Goal: Task Accomplishment & Management: Manage account settings

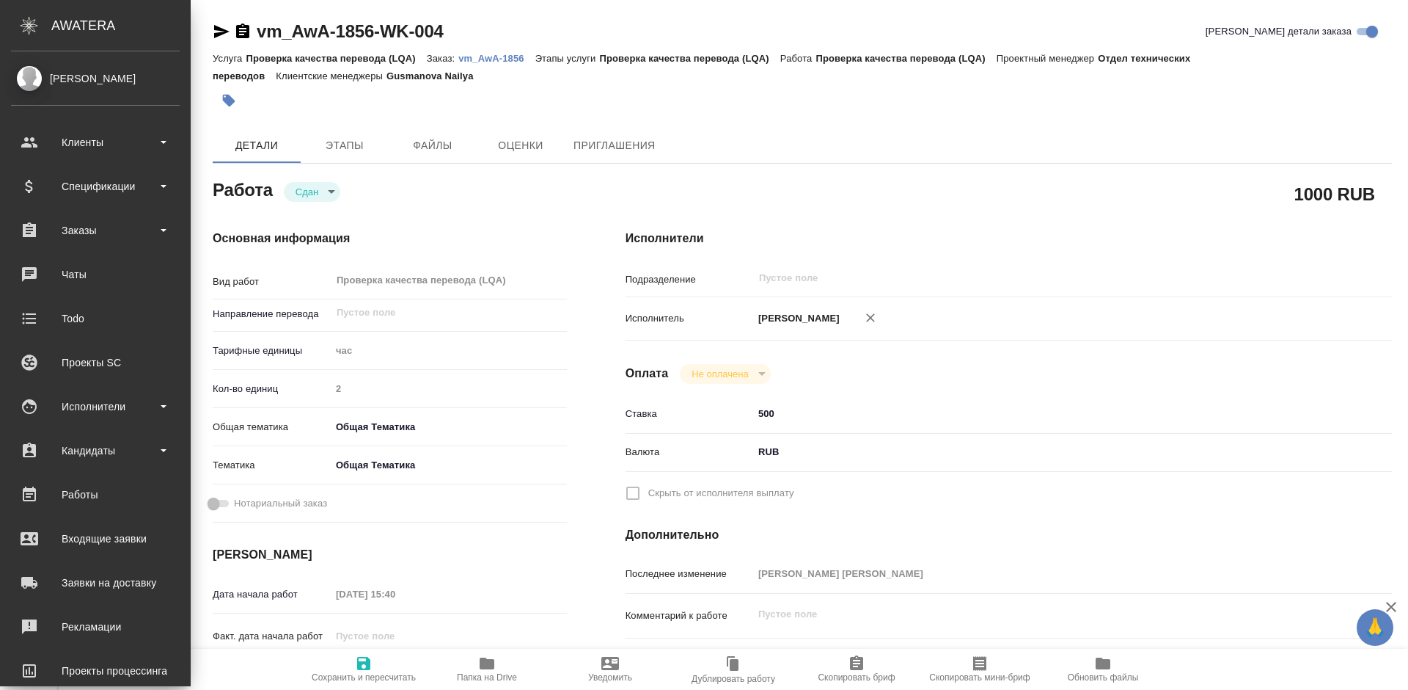
type textarea "x"
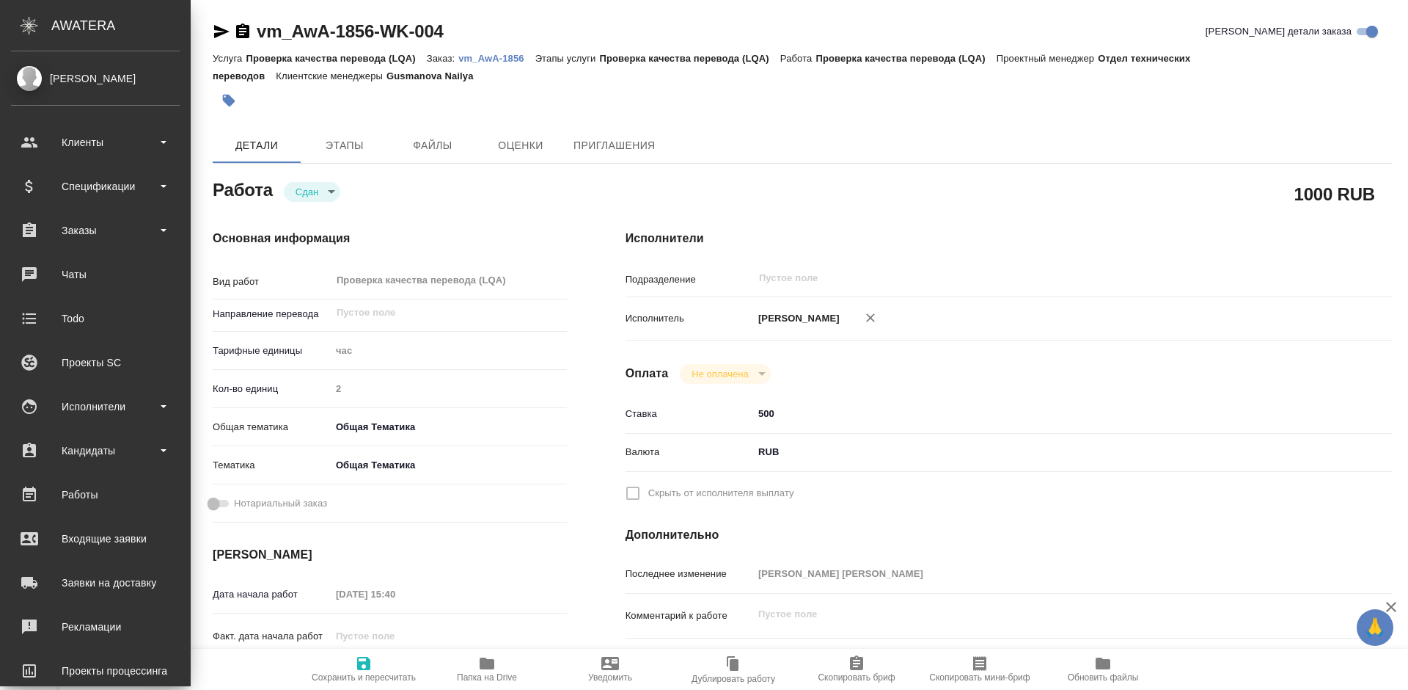
type textarea "x"
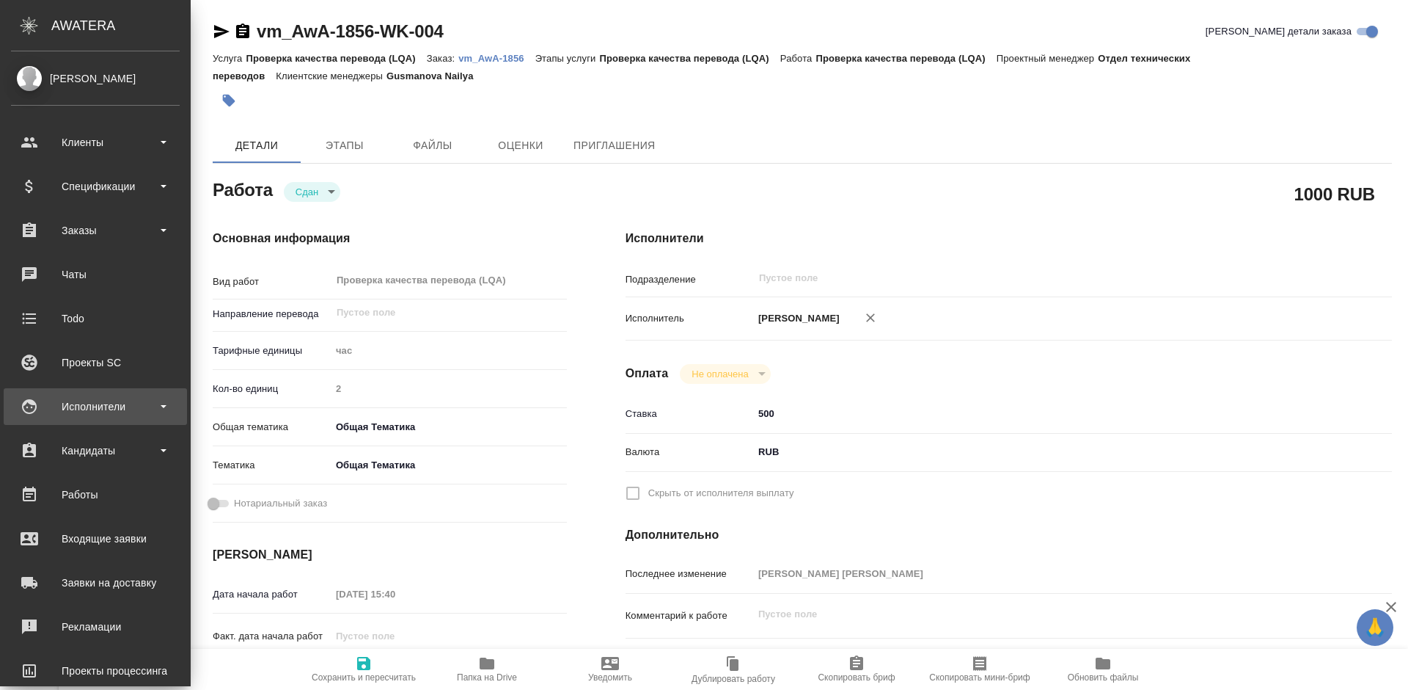
click at [112, 412] on div "Исполнители" at bounding box center [95, 406] width 169 height 22
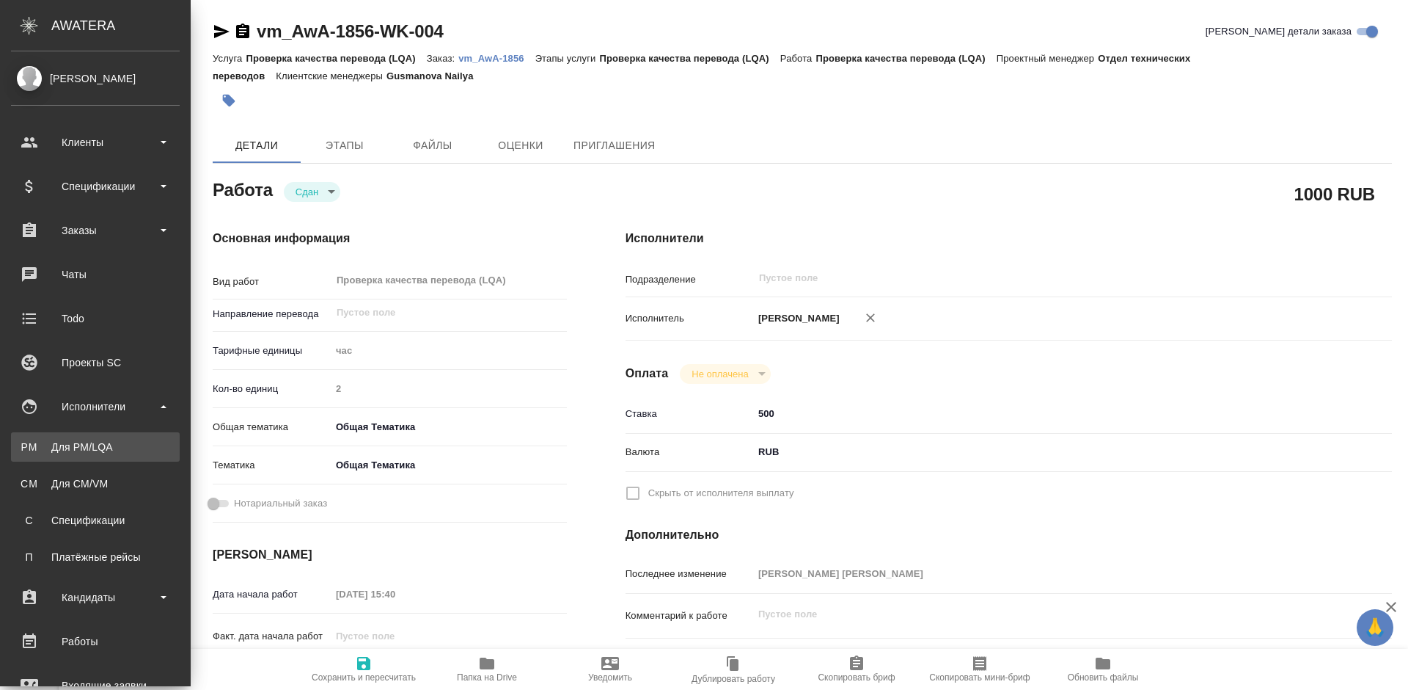
type textarea "x"
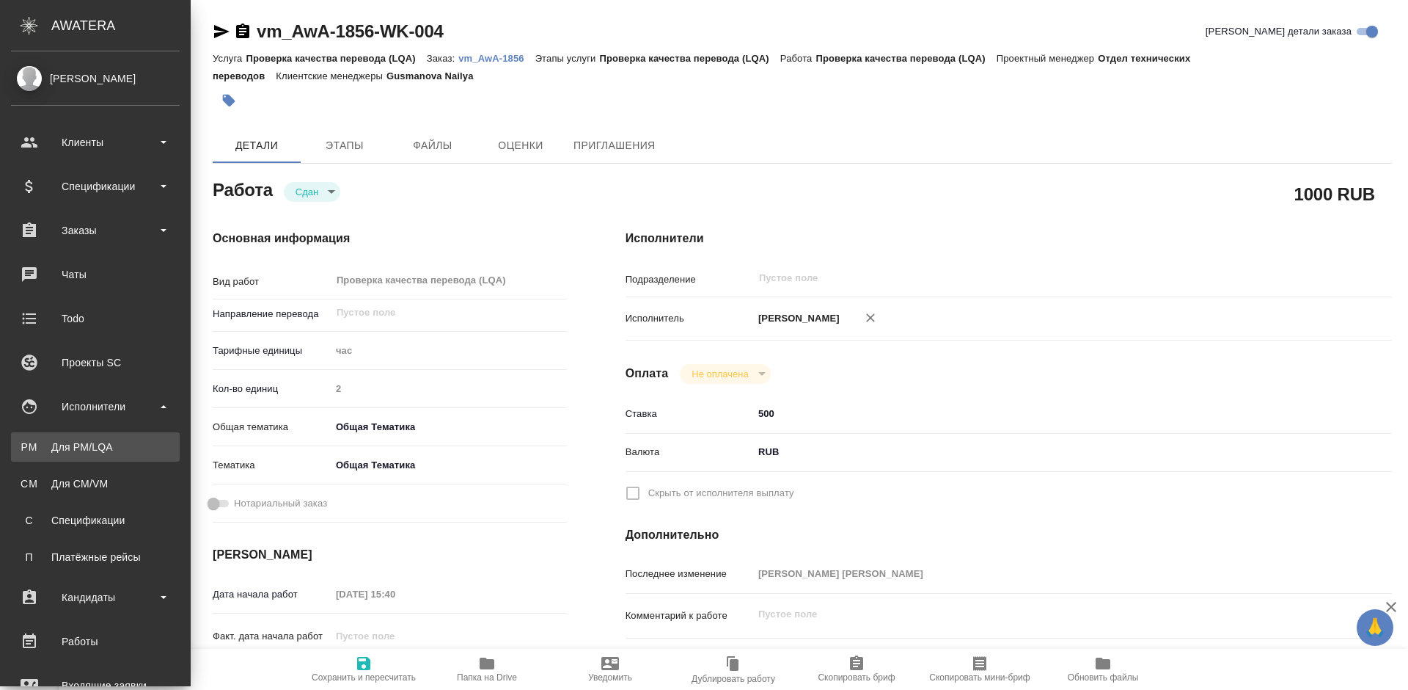
click at [134, 456] on link "PM Для PM/[GEOGRAPHIC_DATA]" at bounding box center [95, 446] width 169 height 29
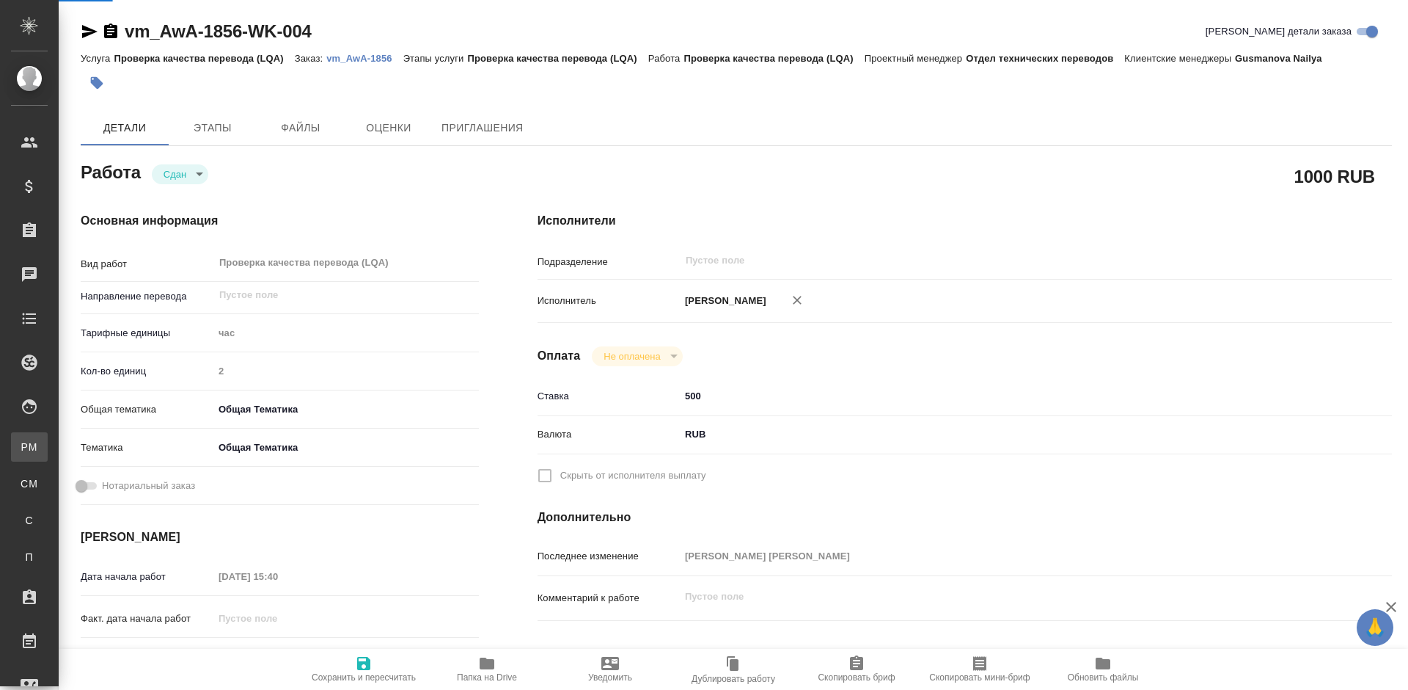
type textarea "x"
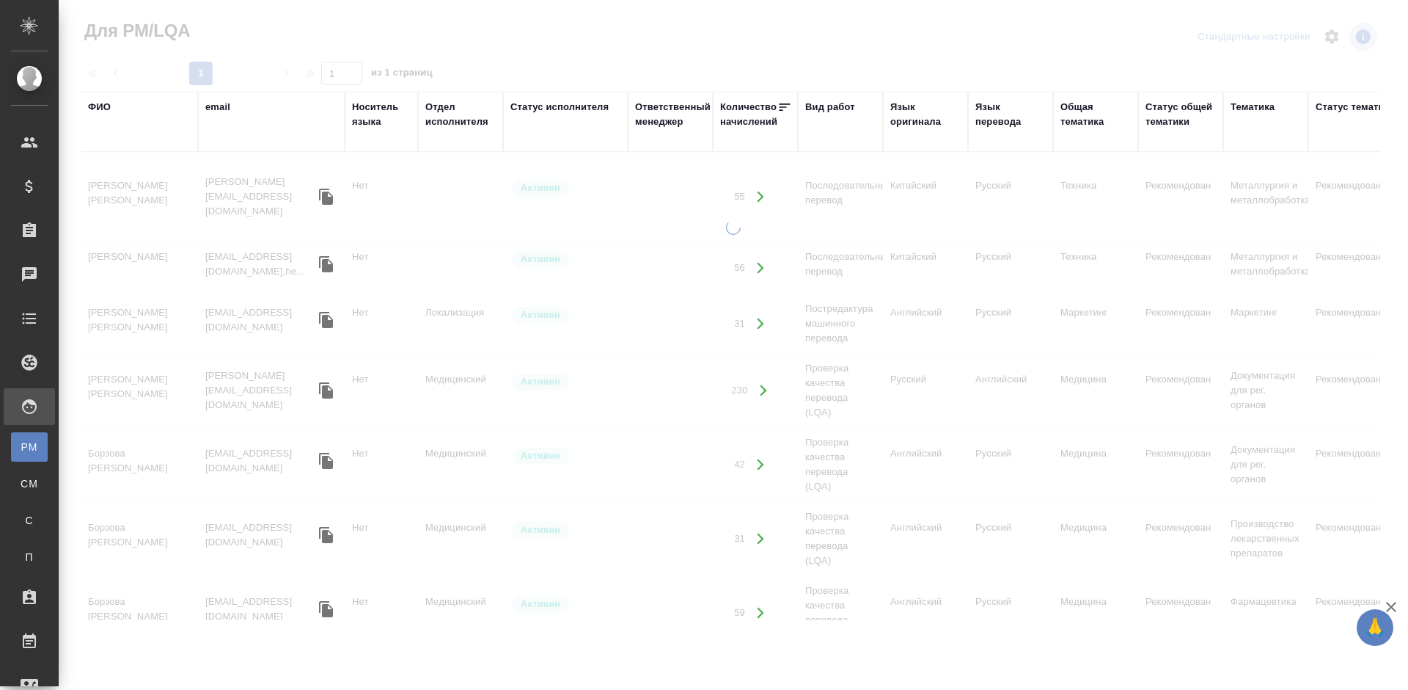
click at [109, 106] on div "ФИО" at bounding box center [99, 107] width 23 height 15
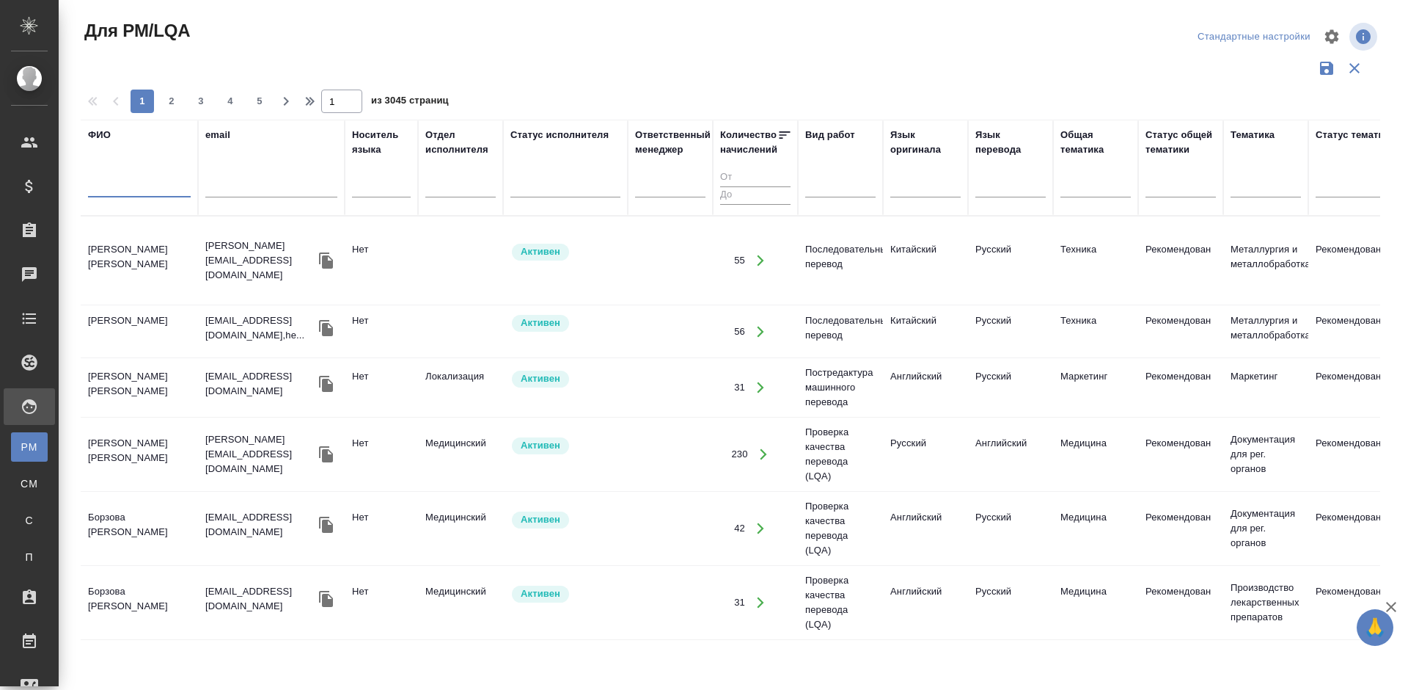
click at [156, 191] on input "text" at bounding box center [139, 188] width 103 height 18
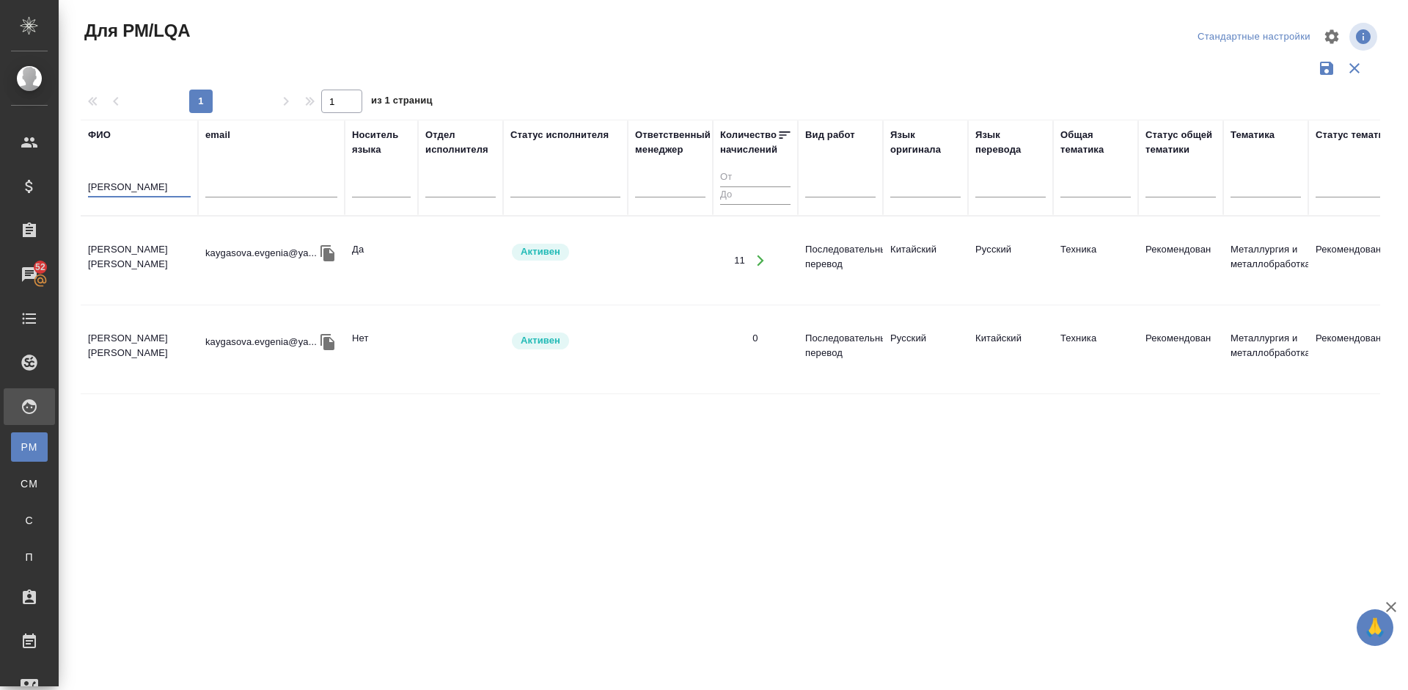
type input "[PERSON_NAME]"
click at [168, 257] on td "[PERSON_NAME] [PERSON_NAME]" at bounding box center [139, 260] width 117 height 51
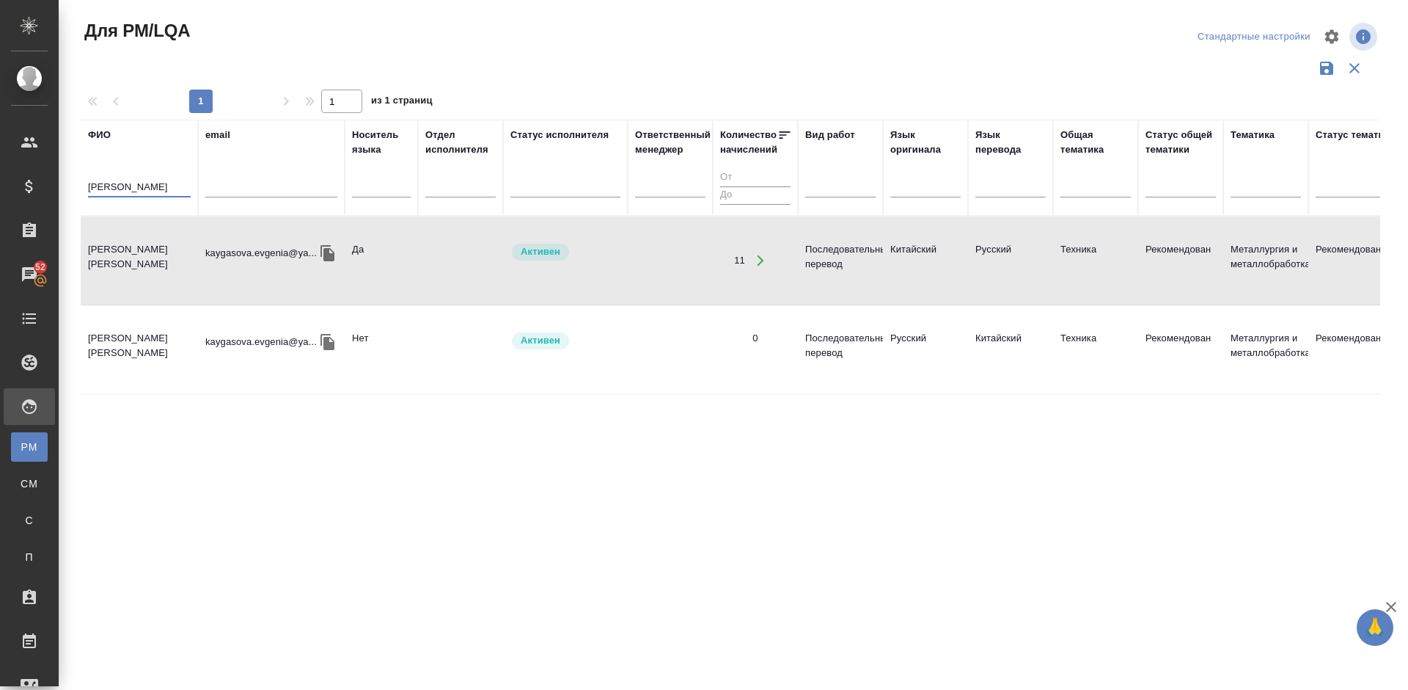
drag, startPoint x: 147, startPoint y: 185, endPoint x: 61, endPoint y: 184, distance: 85.8
click at [61, 184] on div "Для PM/LQA Стандартные настройки 1 1 из 1 страниц [PERSON_NAME] email Носитель …" at bounding box center [734, 328] width 1350 height 656
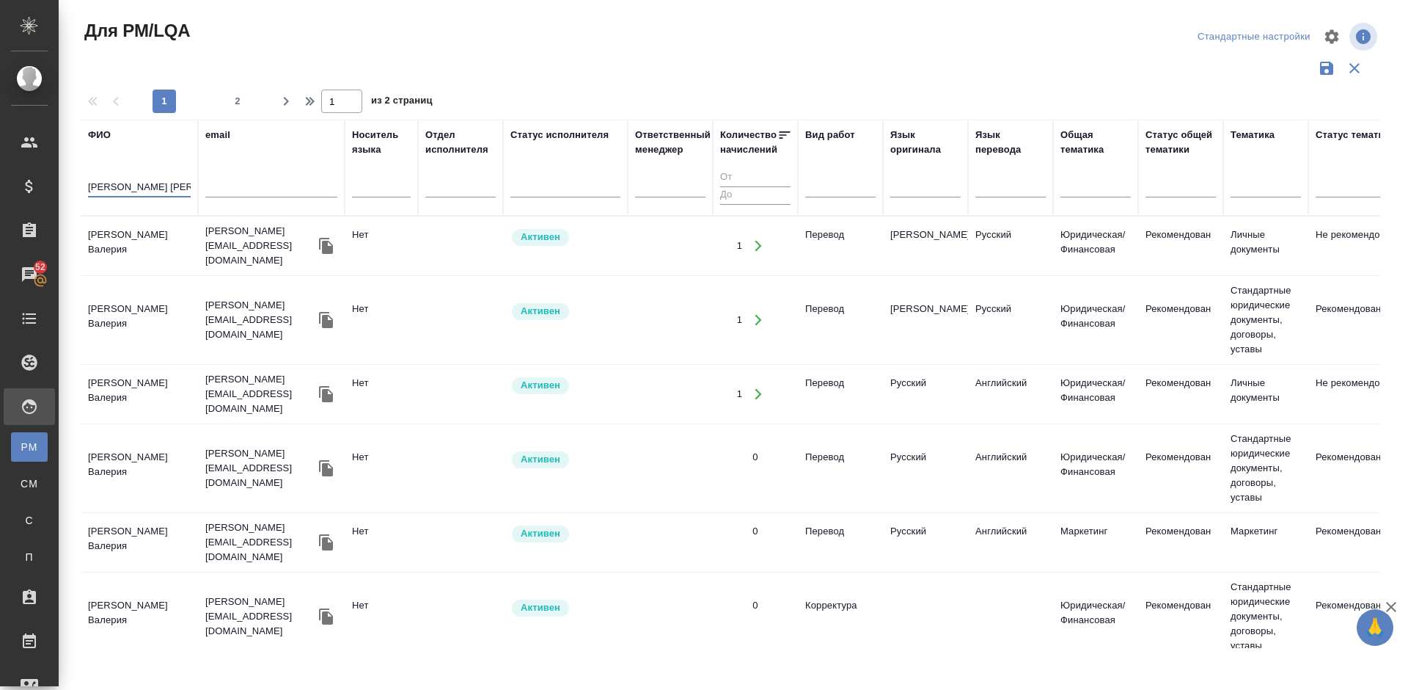
type input "[PERSON_NAME] [PERSON_NAME]"
click at [167, 314] on td "[PERSON_NAME] Валерия" at bounding box center [139, 319] width 117 height 51
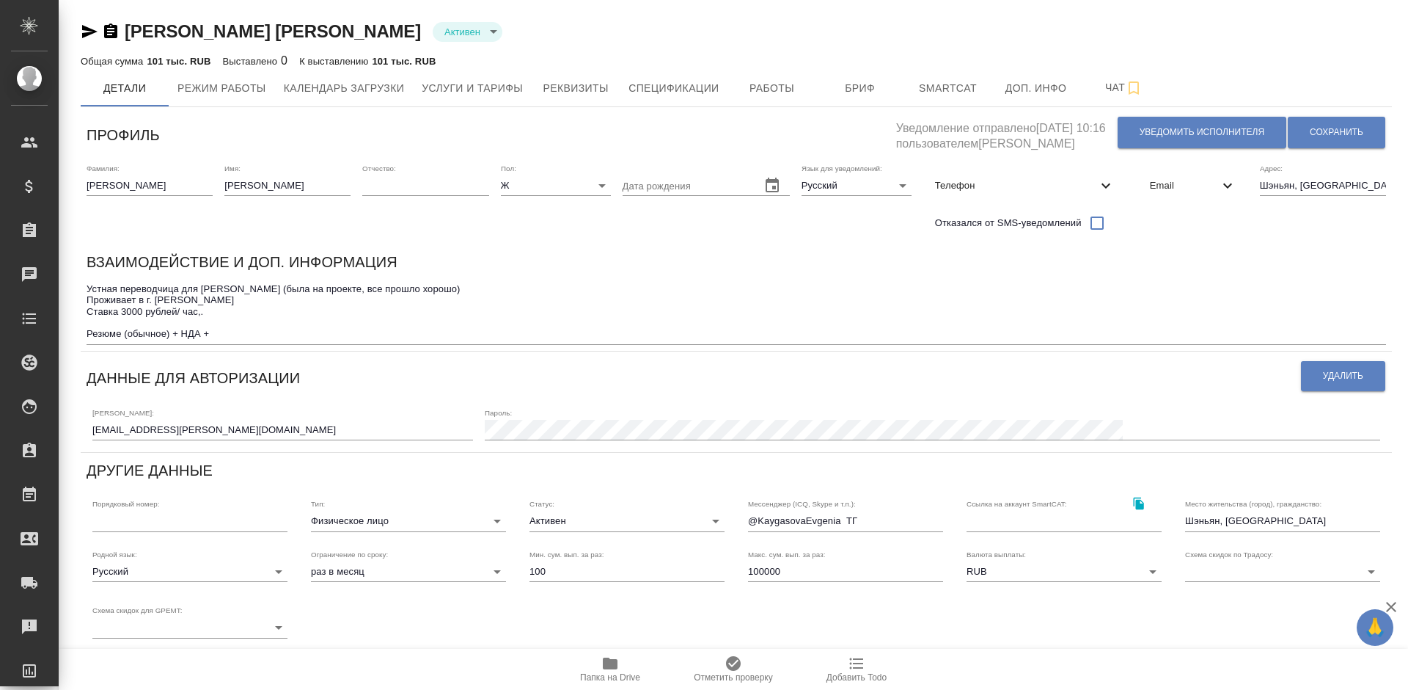
click at [92, 34] on icon "button" at bounding box center [89, 31] width 15 height 13
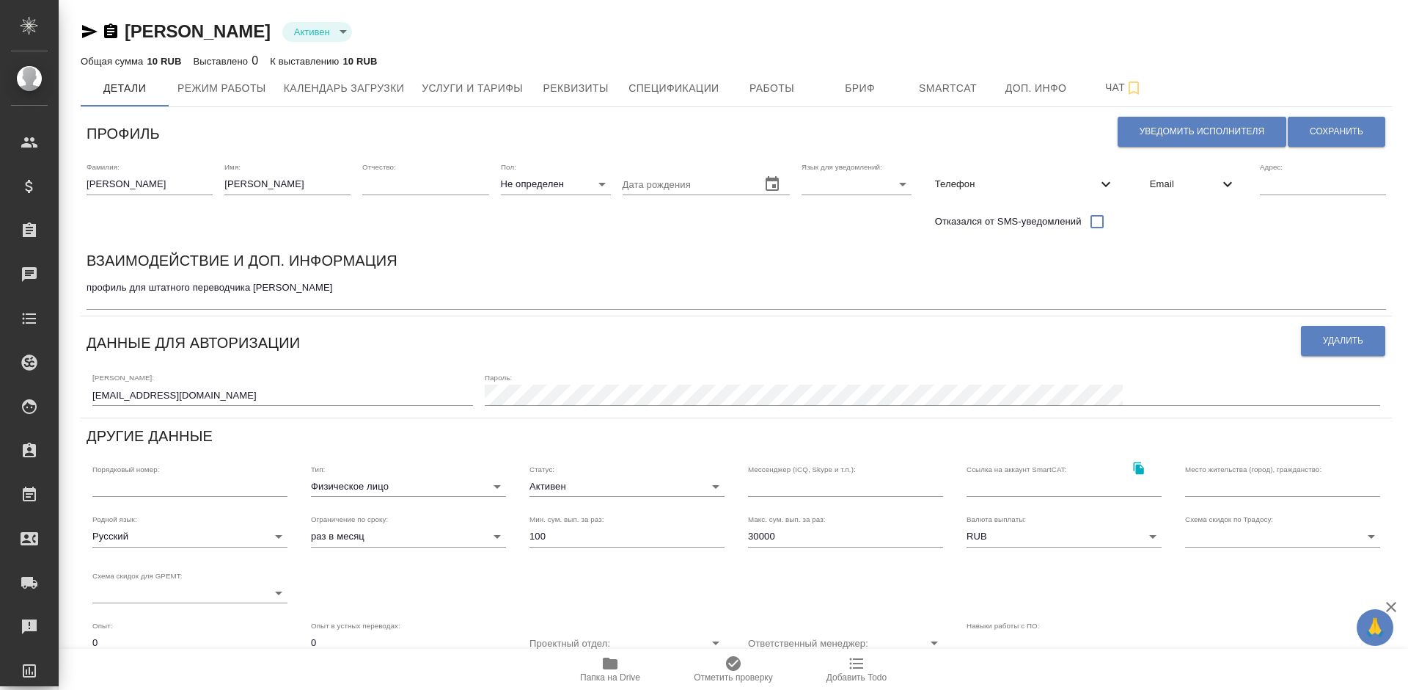
click at [200, 301] on textarea "профиль для штатного переводчика ОПШД Стажер" at bounding box center [737, 293] width 1300 height 23
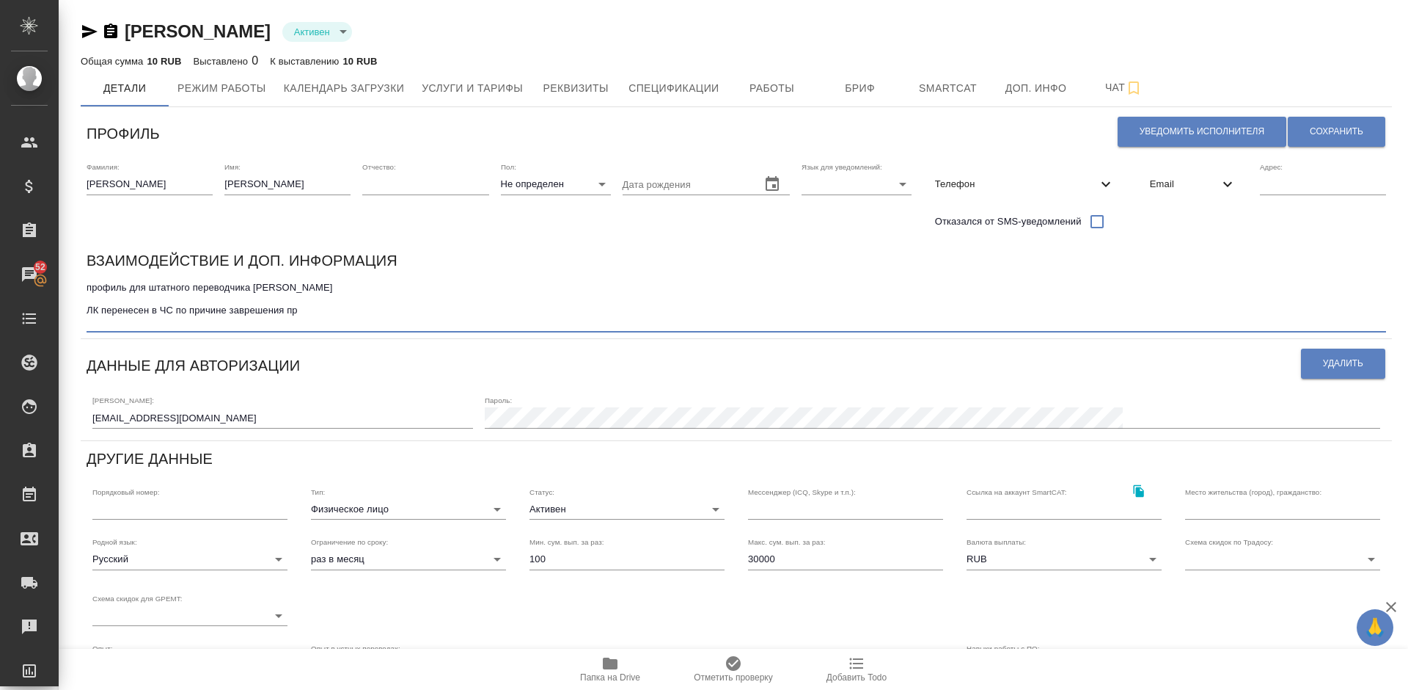
click at [246, 319] on textarea "профиль для штатного переводчика ОПШД Стажер ЛК перенесен в ЧС по причине завре…" at bounding box center [737, 304] width 1300 height 45
click at [311, 324] on textarea "профиль для штатного переводчика ОПШД Стажер ЛК перенесен в ЧС по причине завер…" at bounding box center [737, 304] width 1300 height 45
click at [261, 322] on textarea "профиль для штатного переводчика ОПШД Стажер ЛК перенесен в ЧС по причине завер…" at bounding box center [737, 304] width 1300 height 45
click at [305, 323] on textarea "профиль для штатного переводчика ОПШД Стажер ЛК перенесен в ЧС по причине завер…" at bounding box center [737, 304] width 1300 height 45
type textarea "профиль для штатного переводчика ОПШД Стажер ЛК перенесен в ЧС по причине завер…"
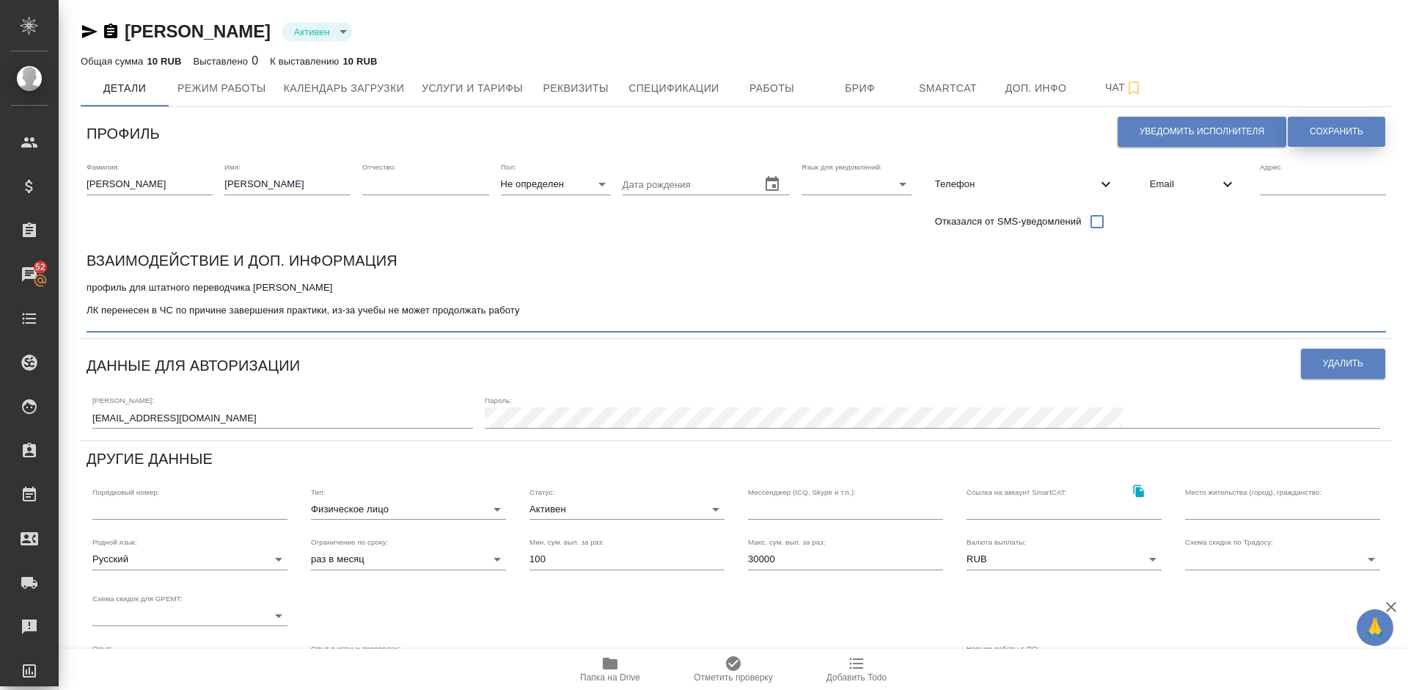
click at [1320, 135] on span "Сохранить" at bounding box center [1337, 131] width 54 height 12
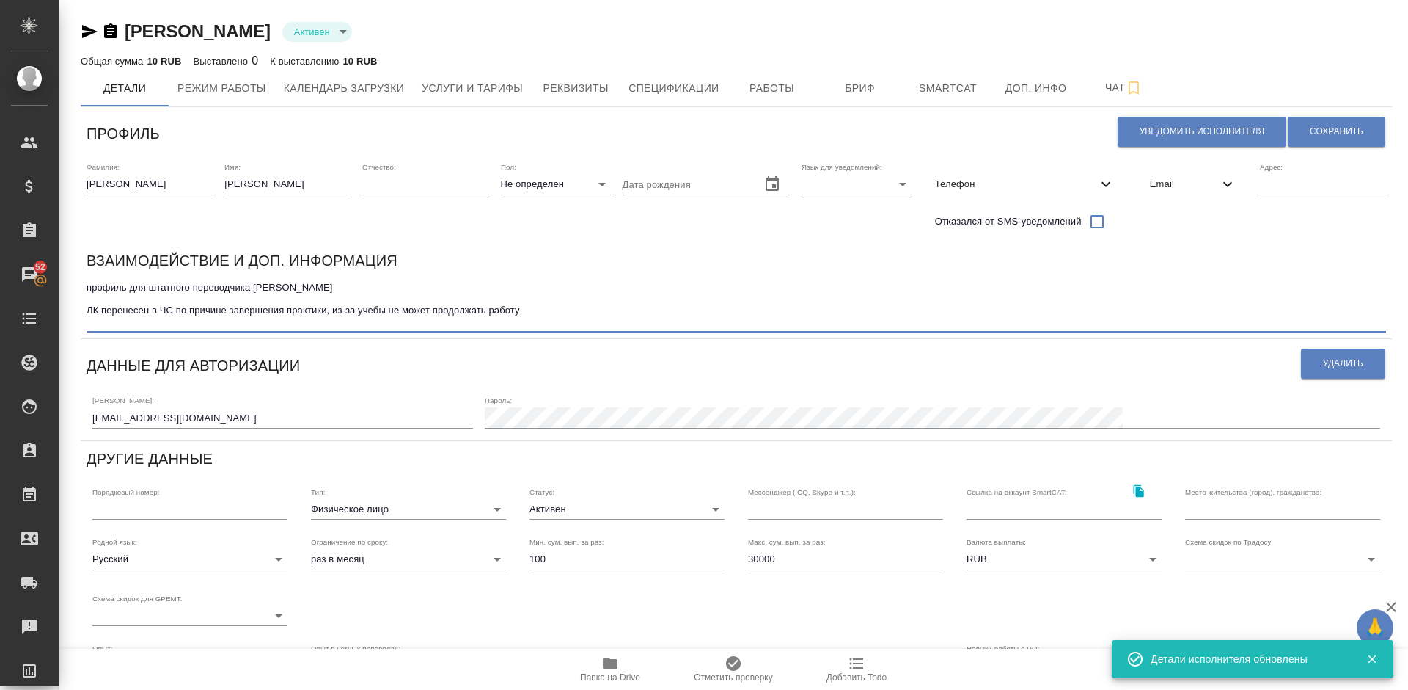
click at [528, 321] on textarea "профиль для штатного переводчика ОПШД Стажер ЛК перенесен в ЧС по причине завер…" at bounding box center [737, 304] width 1300 height 45
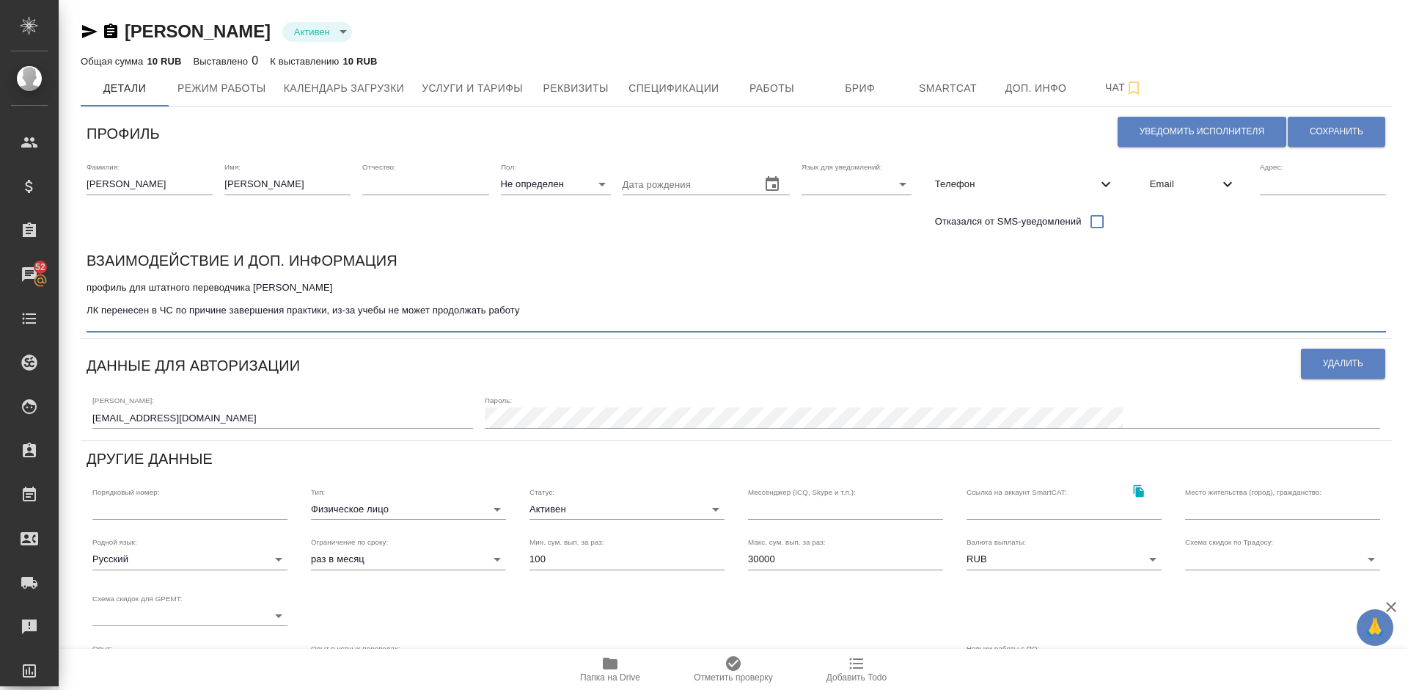
drag, startPoint x: 522, startPoint y: 321, endPoint x: 230, endPoint y: 322, distance: 292.7
click at [230, 322] on textarea "профиль для штатного переводчика ОПШД Стажер ЛК перенесен в ЧС по причине завер…" at bounding box center [737, 304] width 1300 height 45
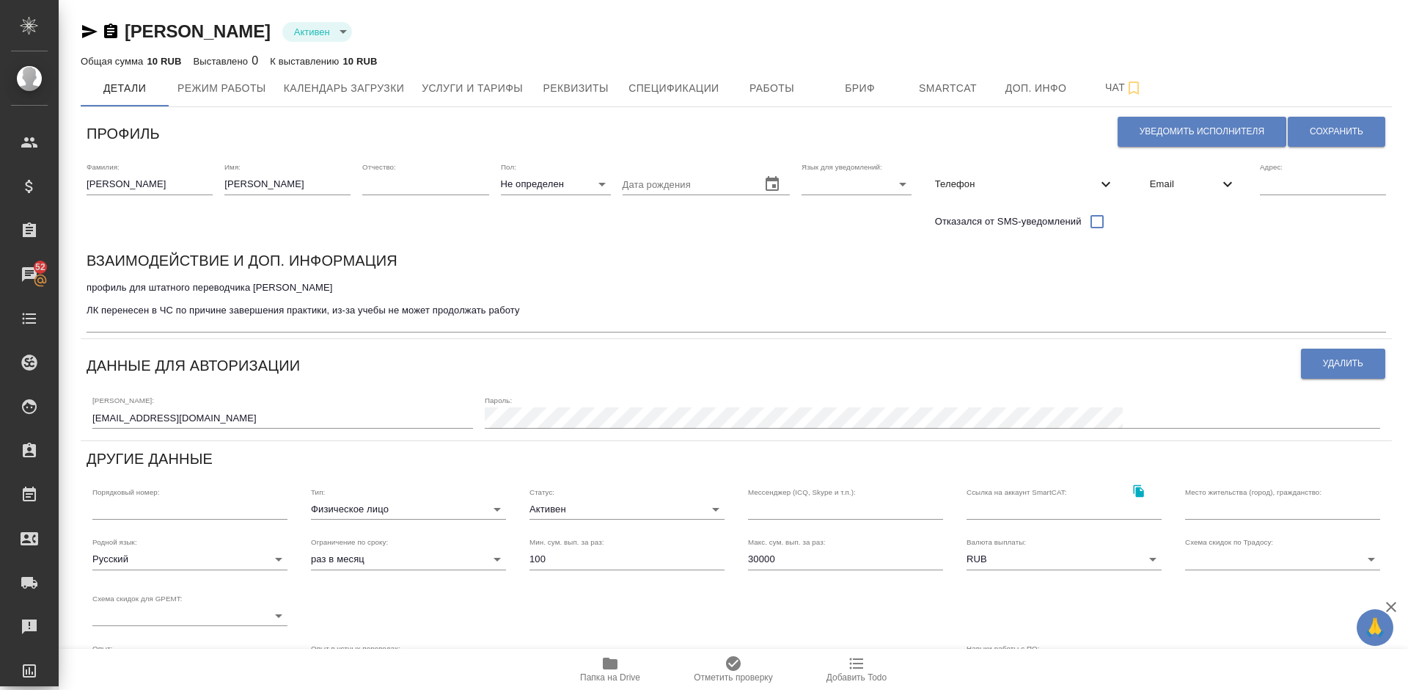
click at [398, 259] on div "Взаимодействие и доп. информация" at bounding box center [737, 263] width 1300 height 29
click at [351, 34] on body "🙏 .cls-1 fill:#fff; AWATERA Lazareva Anastasia Клиенты Спецификации Заказы 52 Ч…" at bounding box center [704, 345] width 1408 height 690
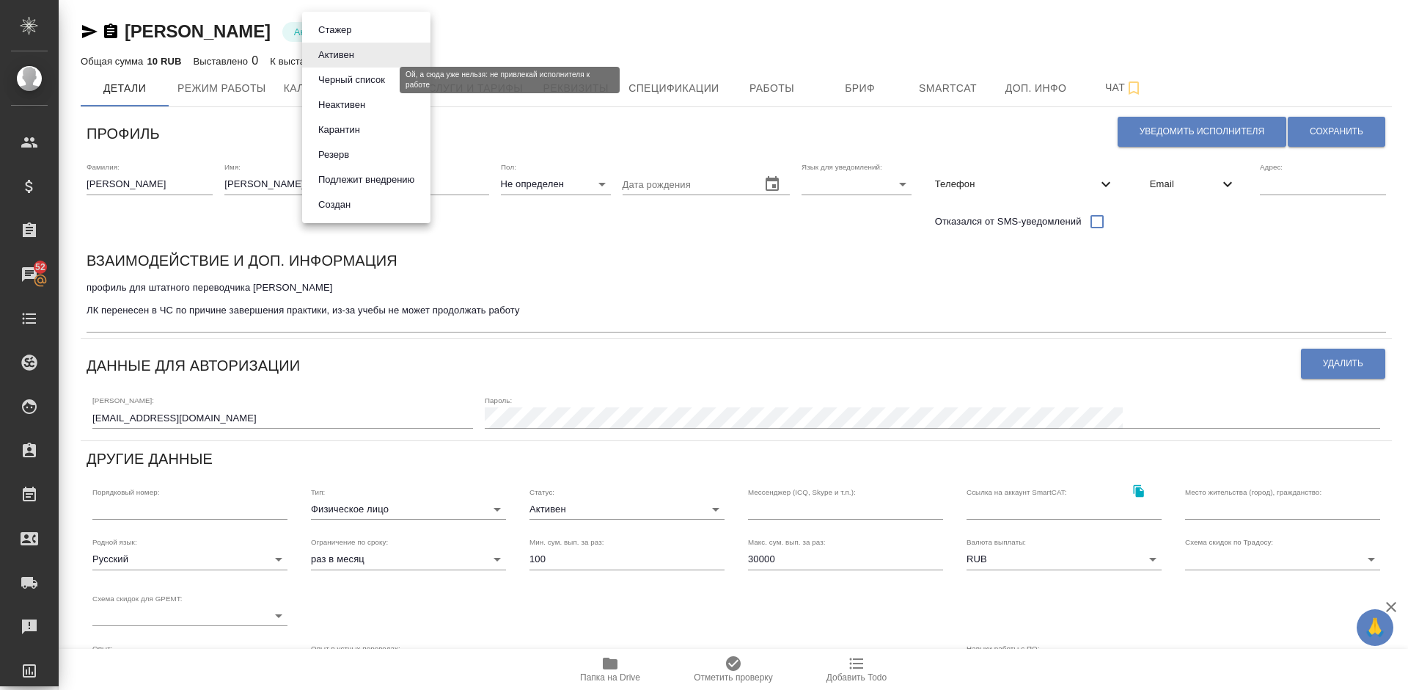
click at [347, 81] on button "Черный список" at bounding box center [352, 80] width 76 height 16
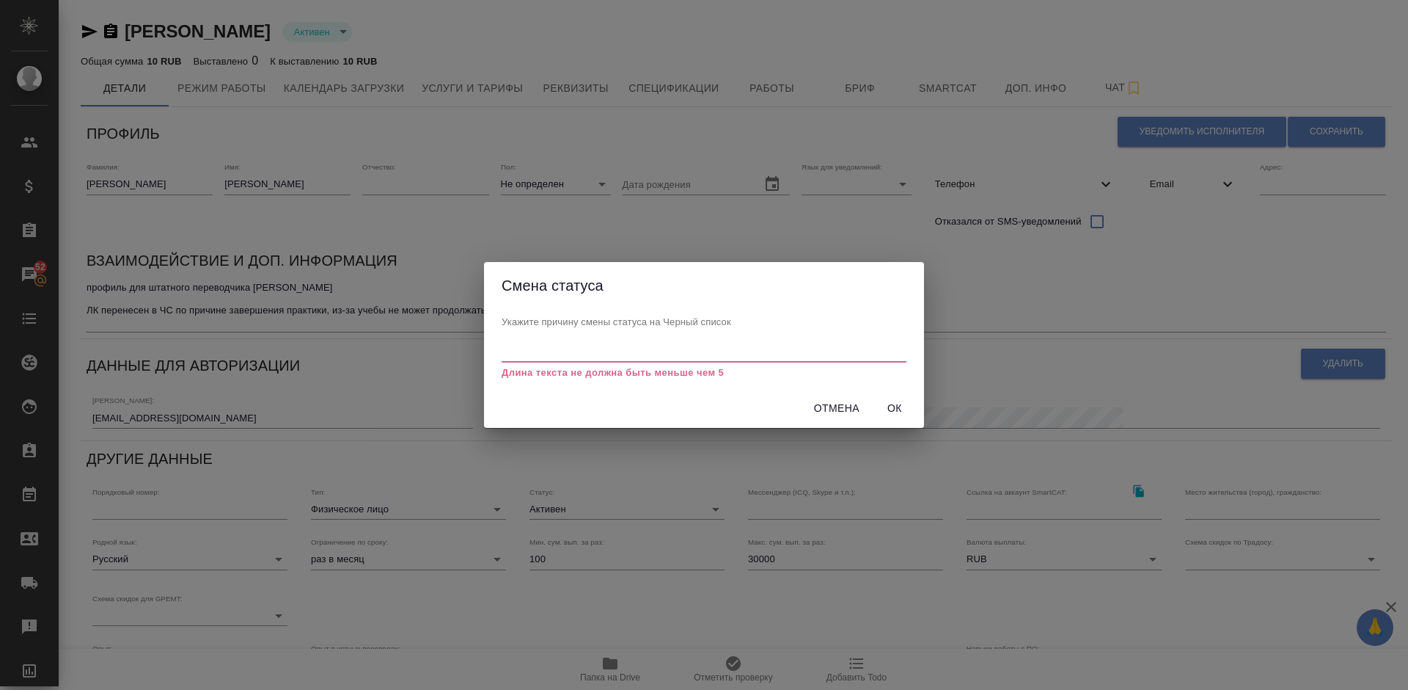
click at [541, 349] on input "text" at bounding box center [704, 353] width 405 height 18
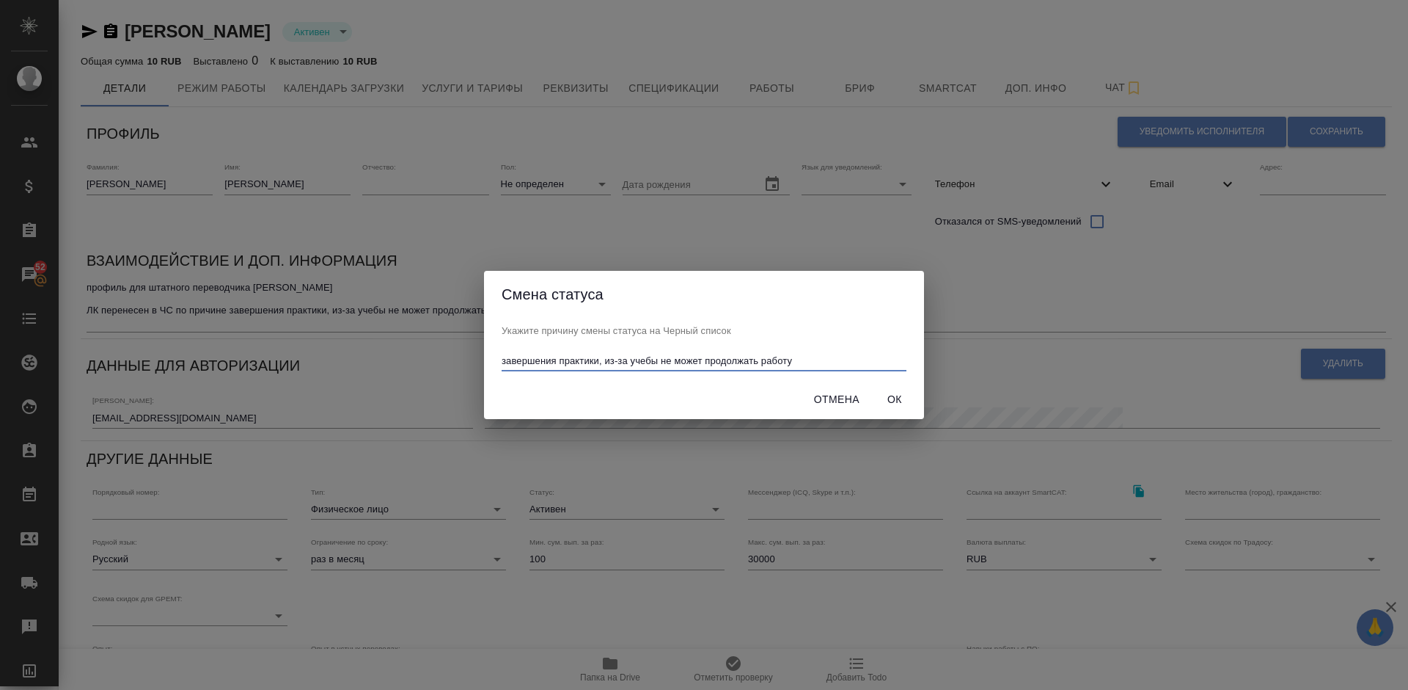
click at [558, 363] on input "завершения практики, из-за учебы не может продолжать работу" at bounding box center [704, 362] width 405 height 18
click at [591, 363] on input "завершила практики, из-за учебы не может продолжать работу" at bounding box center [704, 362] width 405 height 18
click at [593, 362] on input "завершила практики, из-за учебы не может продолжать работу" at bounding box center [704, 362] width 405 height 18
click at [830, 365] on input "завершила практику, из-за учебы не может продолжать работу" at bounding box center [704, 362] width 405 height 18
click at [549, 360] on input "завершила практику, из-за учебы не может продолжать работу" at bounding box center [704, 362] width 405 height 18
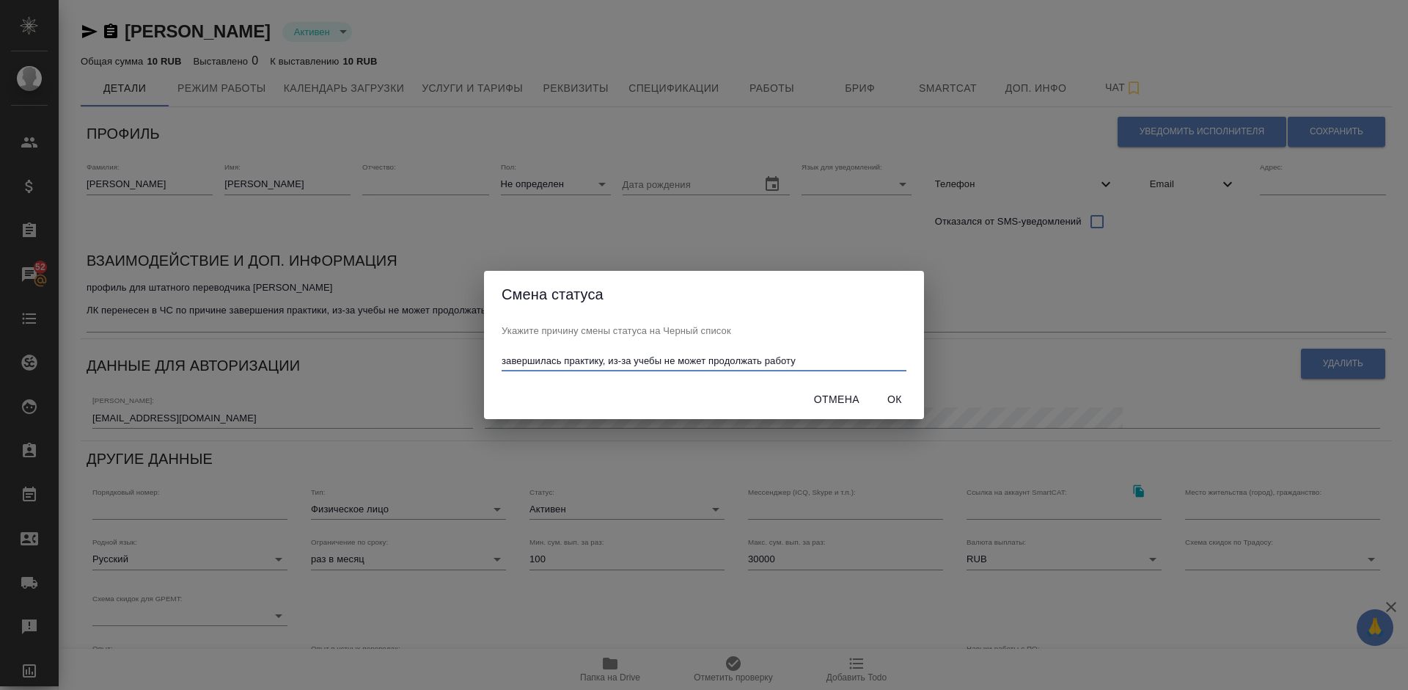
click at [819, 359] on input "завершилась практику, из-за учебы не может продолжать работу" at bounding box center [704, 362] width 405 height 18
type input "завершилась практику, из-за учебы не может продолжать работу"
click at [897, 400] on span "Ок" at bounding box center [894, 399] width 35 height 18
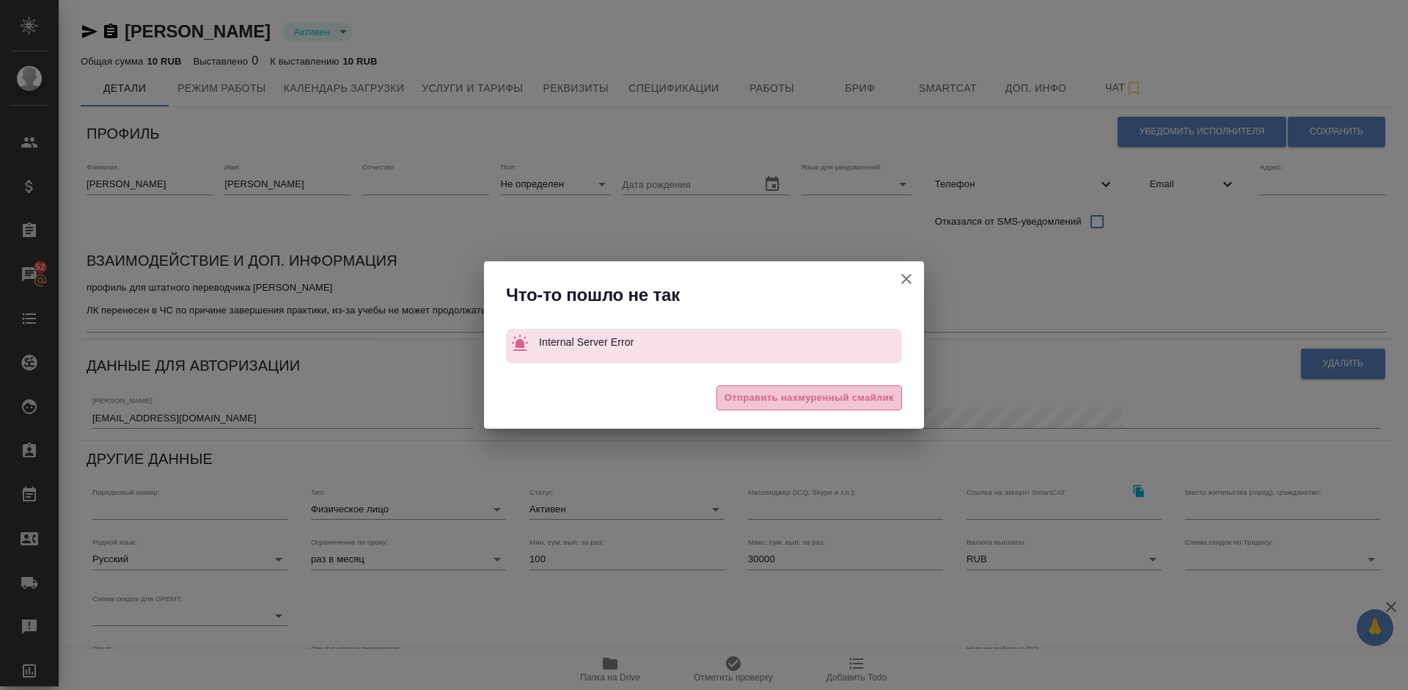
click at [814, 406] on span "Отправить нахмуренный смайлик" at bounding box center [809, 398] width 169 height 17
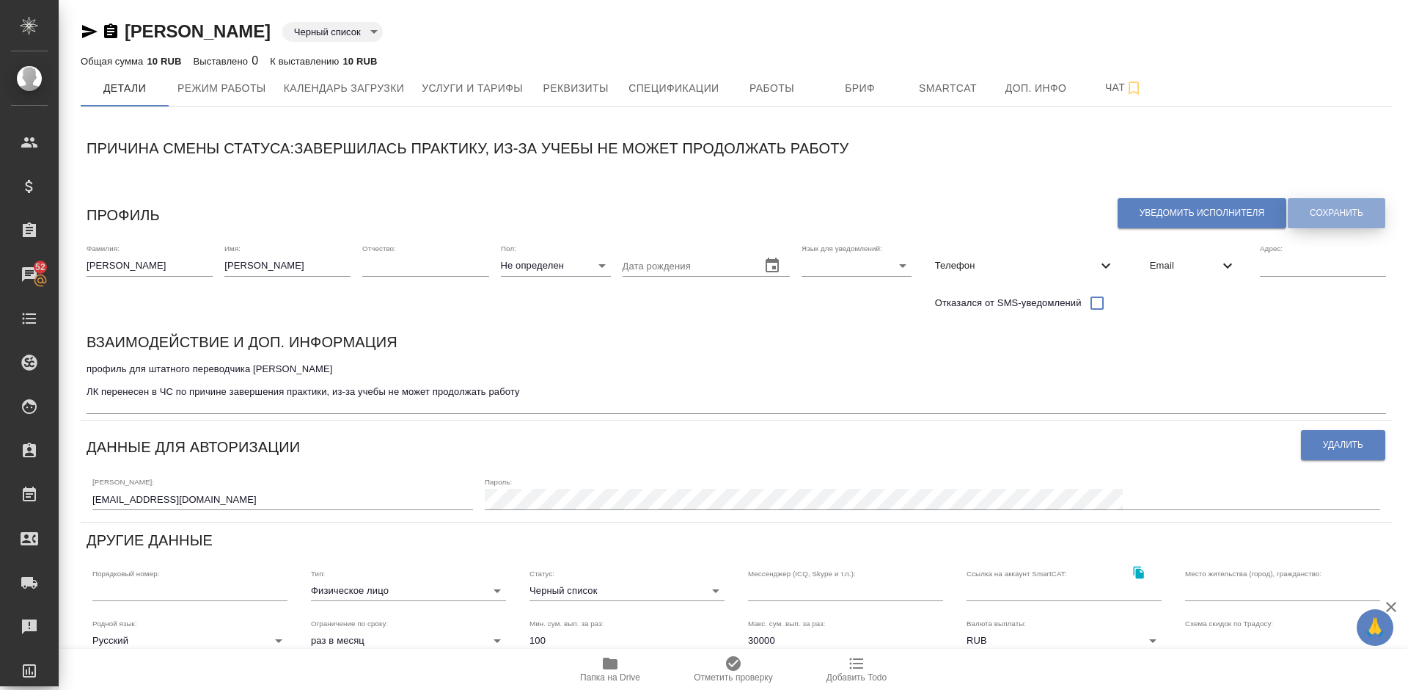
click at [1337, 205] on button "Сохранить" at bounding box center [1337, 213] width 98 height 30
